Goal: Transaction & Acquisition: Subscribe to service/newsletter

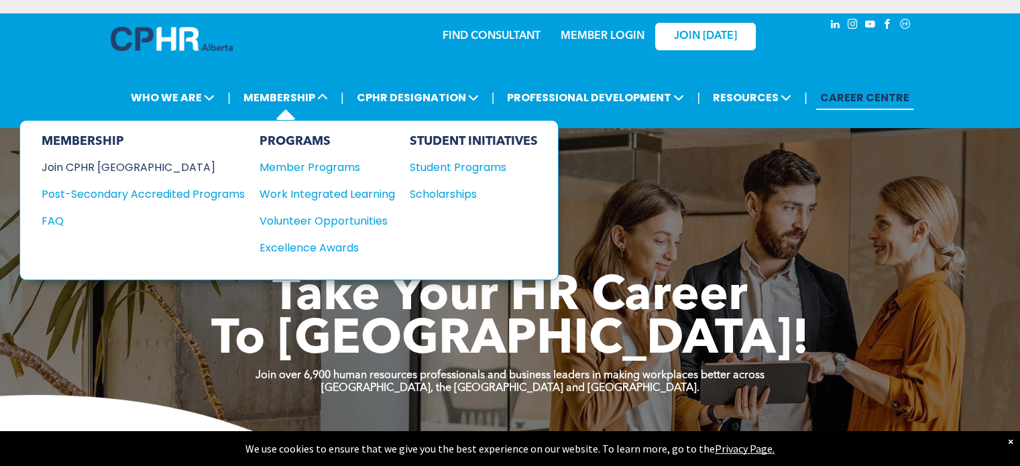
click at [140, 163] on div "Join CPHR [GEOGRAPHIC_DATA]" at bounding box center [133, 167] width 183 height 17
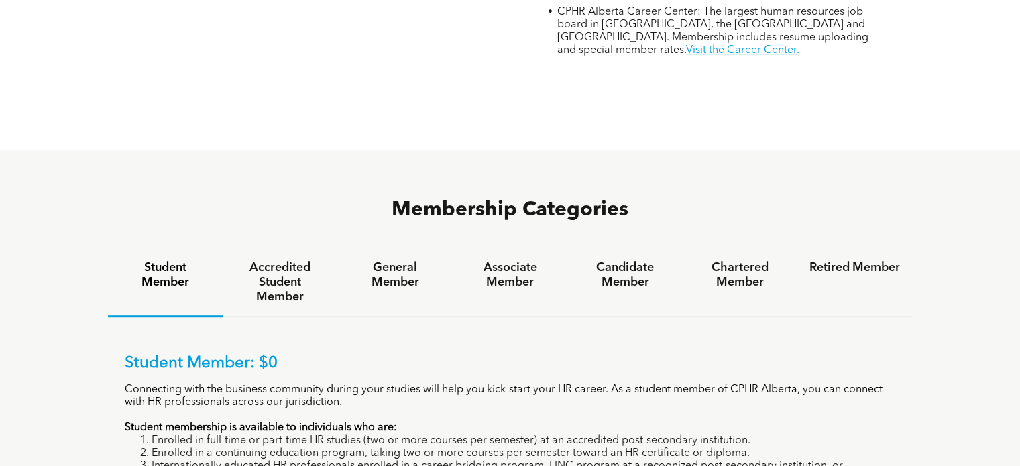
scroll to position [804, 0]
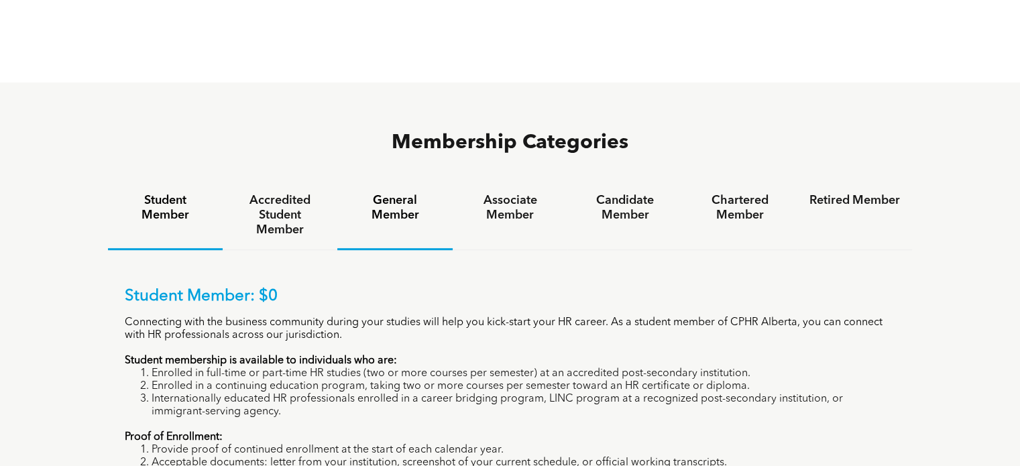
click at [387, 193] on h4 "General Member" at bounding box center [394, 207] width 90 height 29
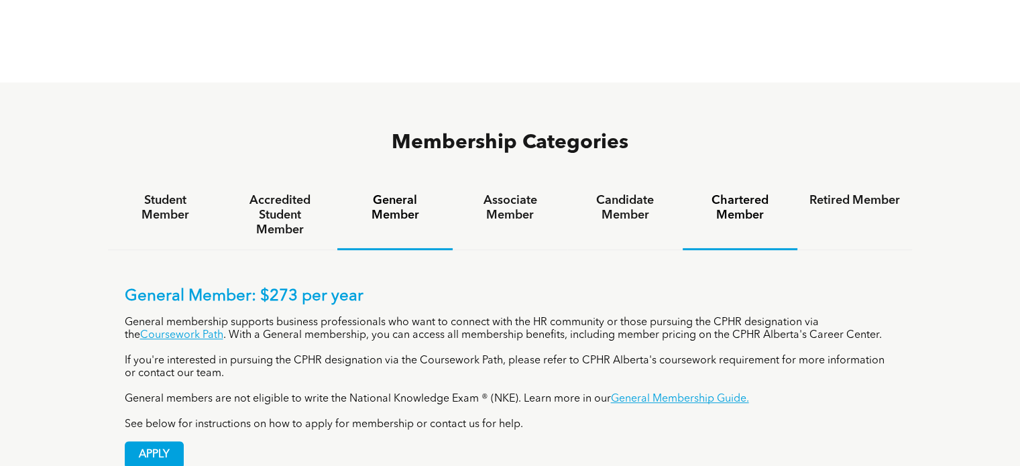
click at [734, 181] on div "Chartered Member" at bounding box center [739, 215] width 115 height 69
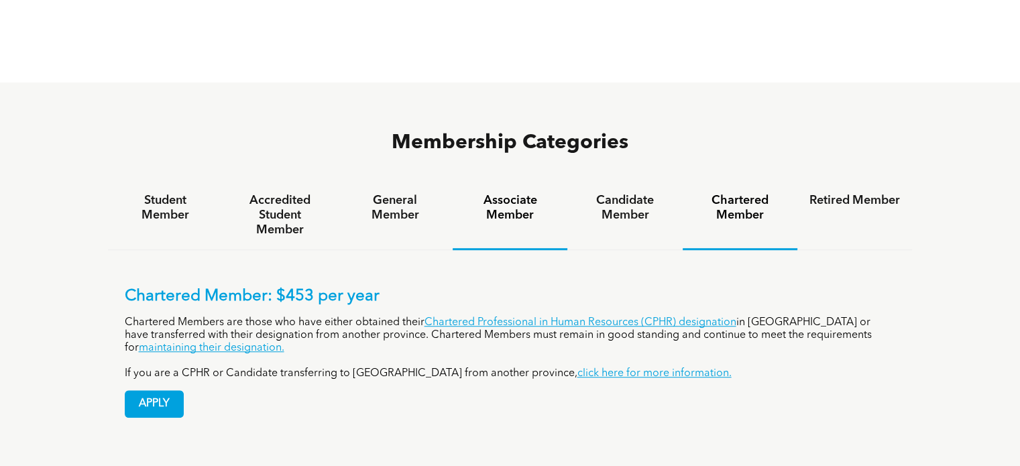
click at [505, 181] on div "Associate Member" at bounding box center [509, 215] width 115 height 69
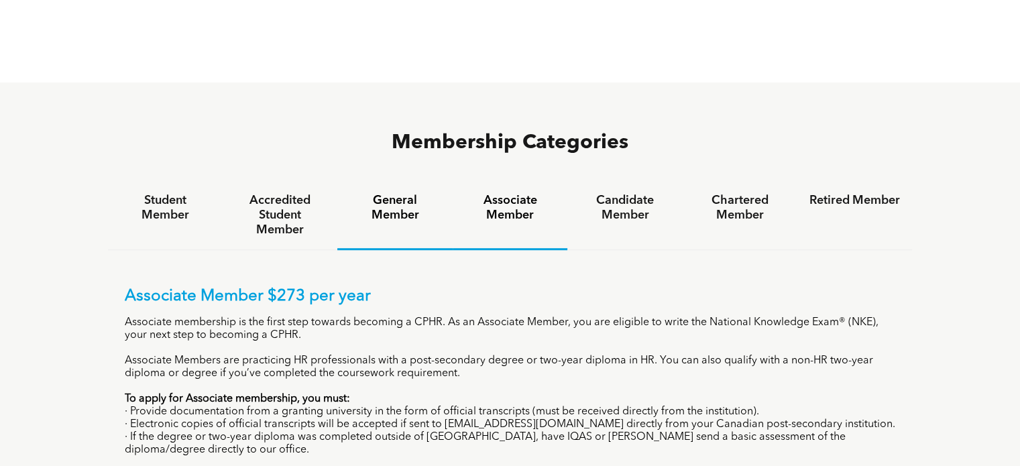
click at [413, 181] on div "General Member" at bounding box center [394, 215] width 115 height 69
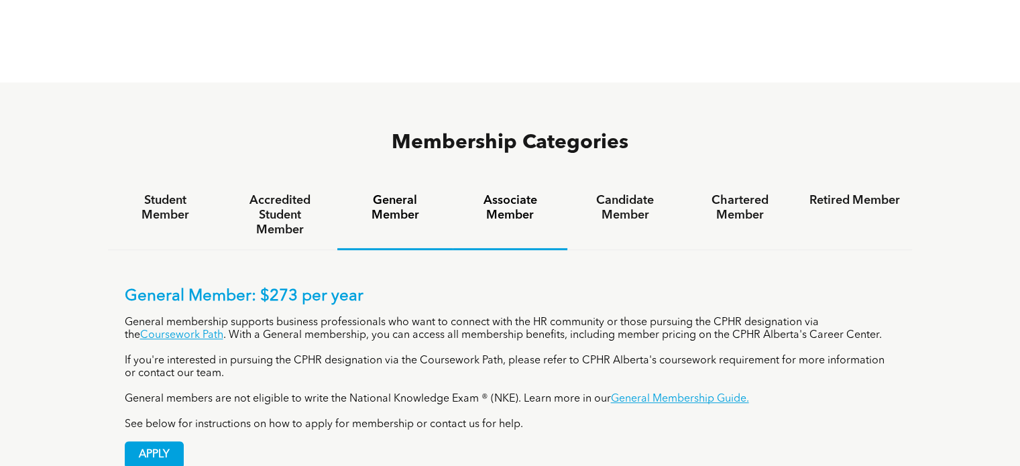
click at [504, 193] on h4 "Associate Member" at bounding box center [510, 207] width 90 height 29
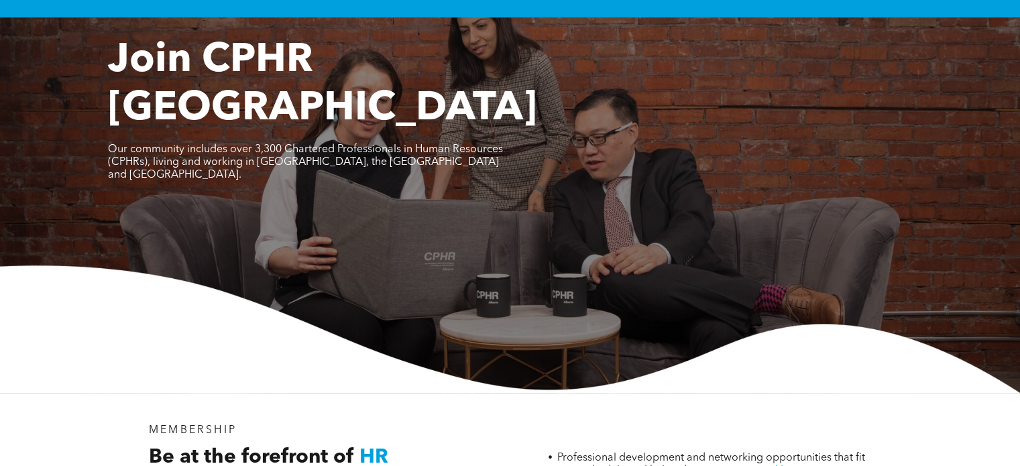
scroll to position [0, 0]
